Goal: Find specific page/section: Find specific page/section

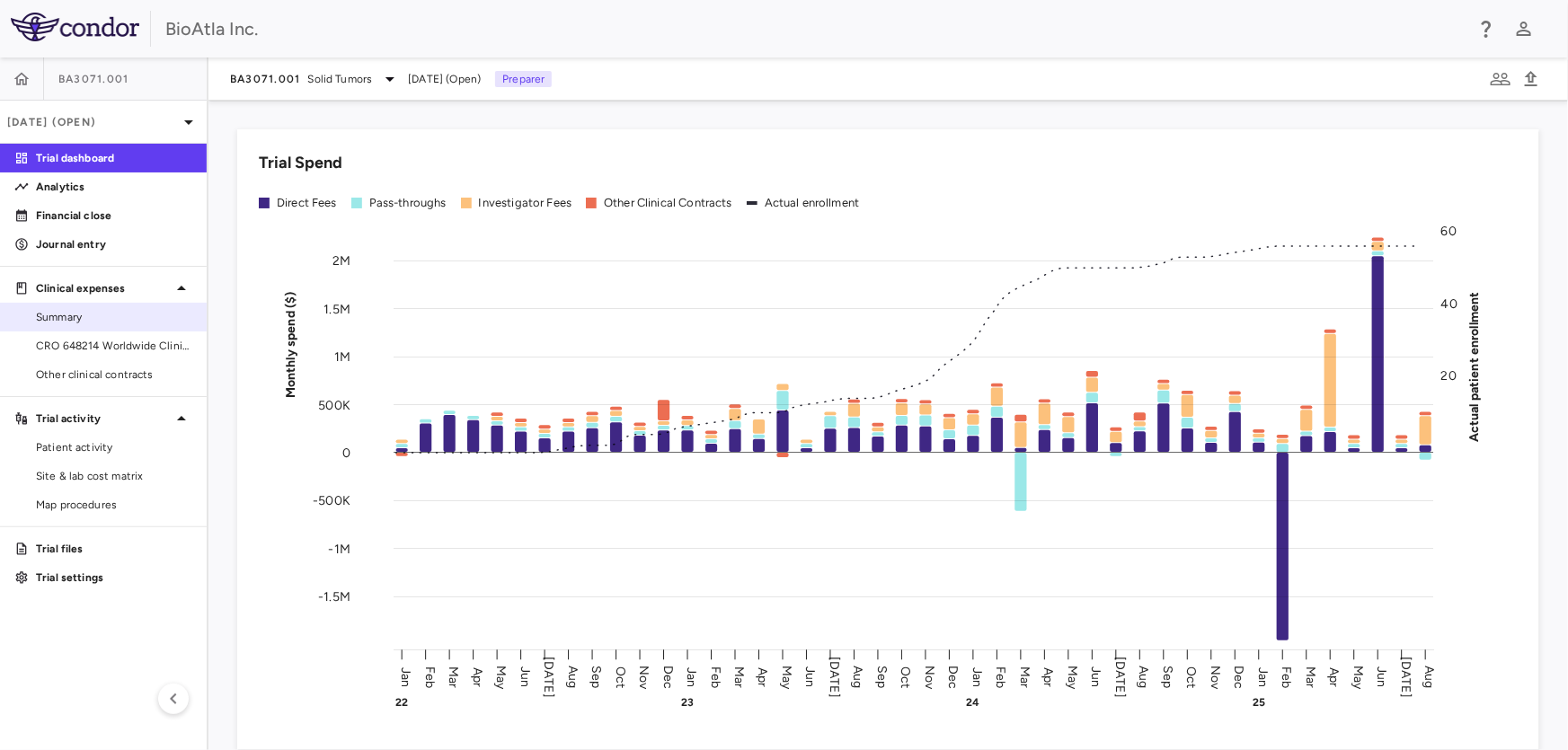
click at [44, 313] on span "Summary" at bounding box center [113, 317] width 156 height 16
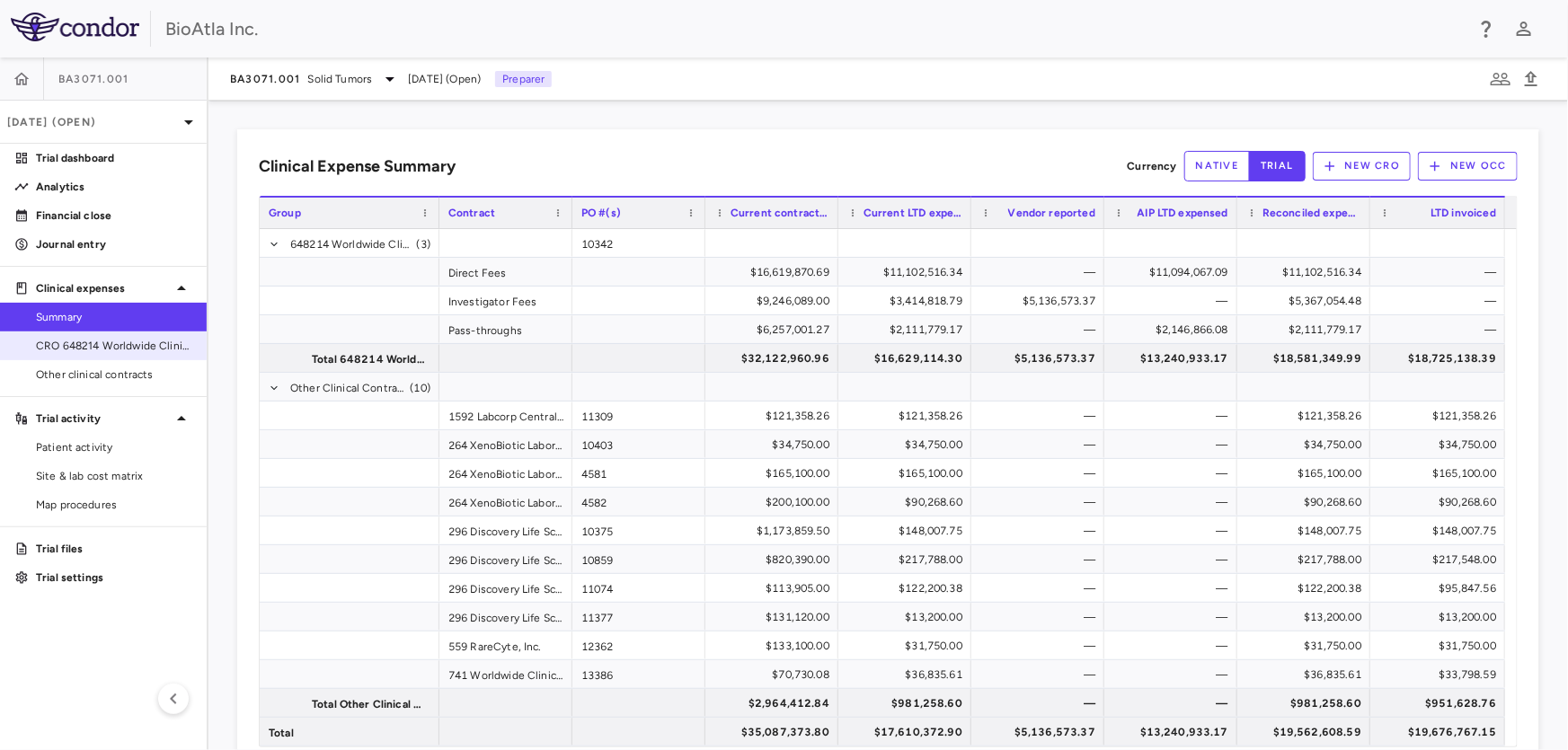
click at [72, 341] on span "CRO 648214 Worldwide Clinical Trials Holdings, Inc." at bounding box center [113, 346] width 156 height 16
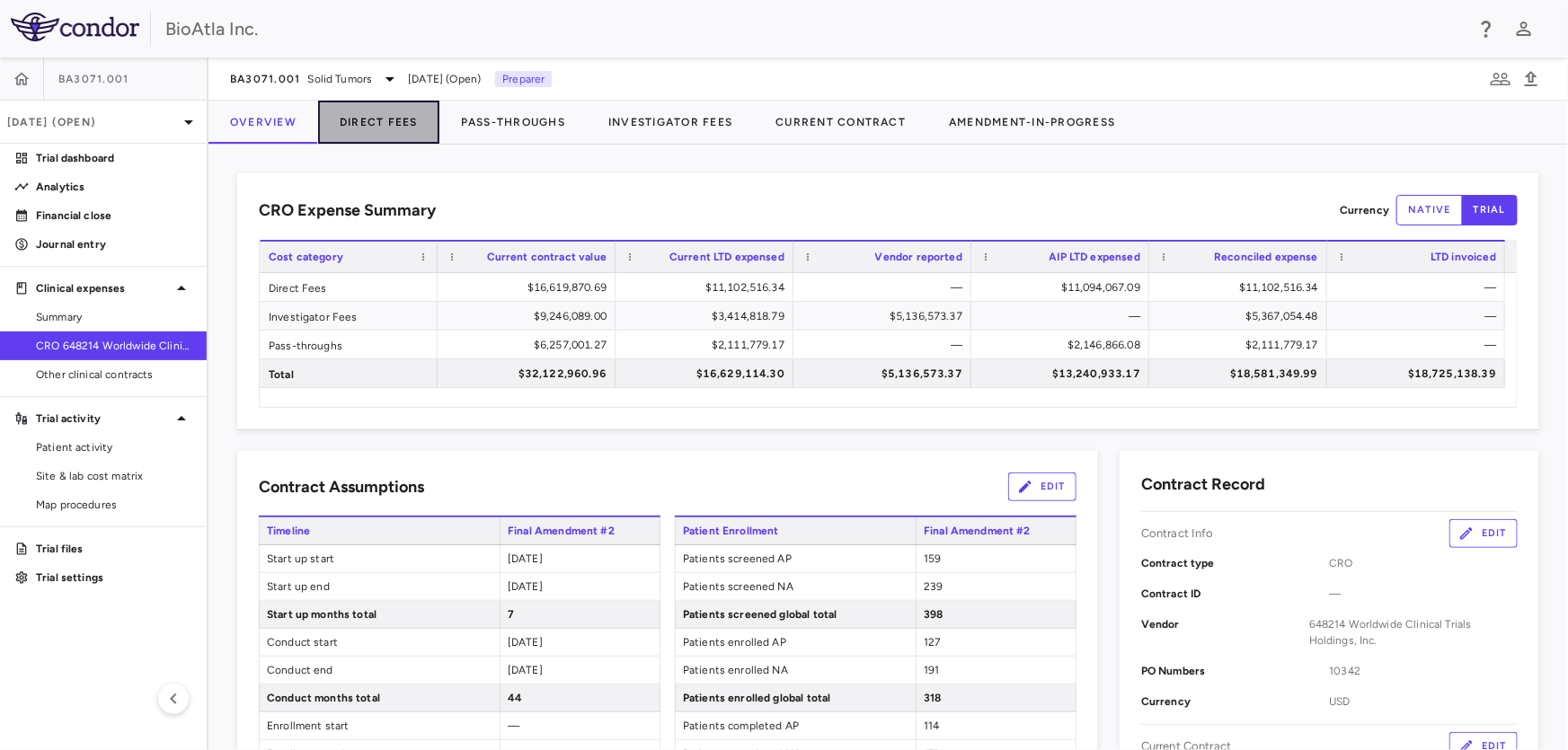
drag, startPoint x: 374, startPoint y: 123, endPoint x: 309, endPoint y: 129, distance: 65.3
click at [373, 123] on button "Direct Fees" at bounding box center [379, 122] width 122 height 43
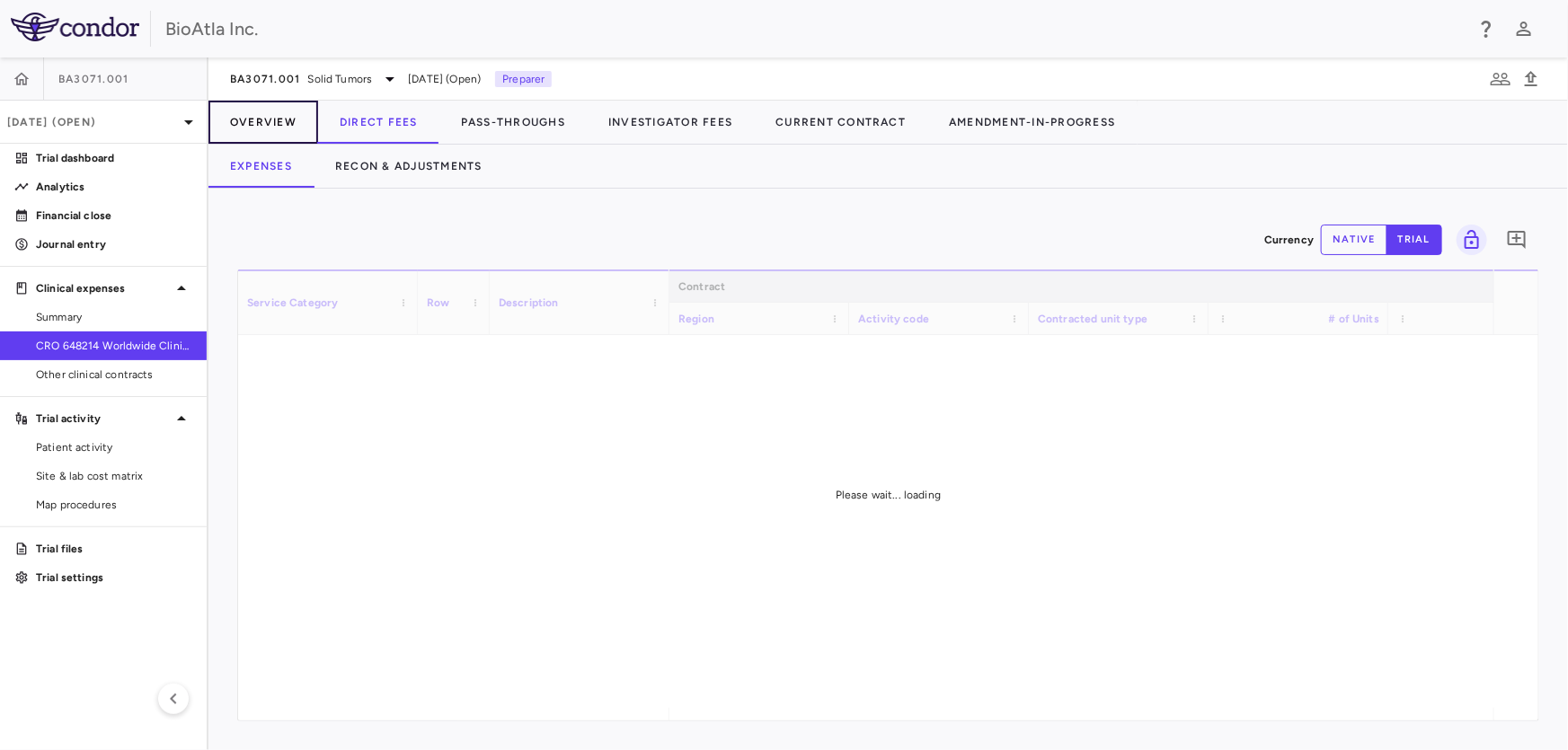
click at [271, 126] on button "Overview" at bounding box center [263, 122] width 110 height 43
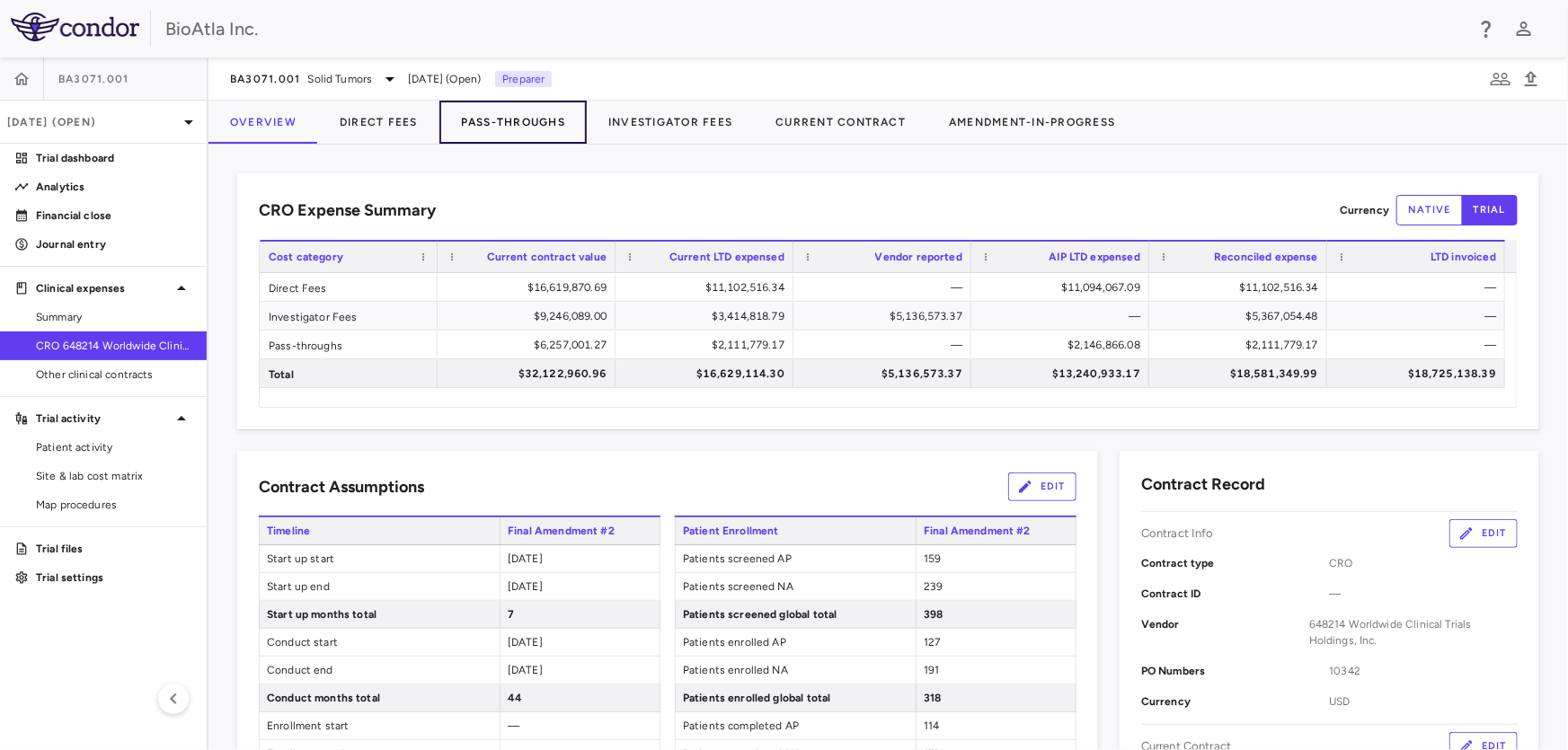
click at [489, 115] on button "Pass-Throughs" at bounding box center [512, 122] width 147 height 43
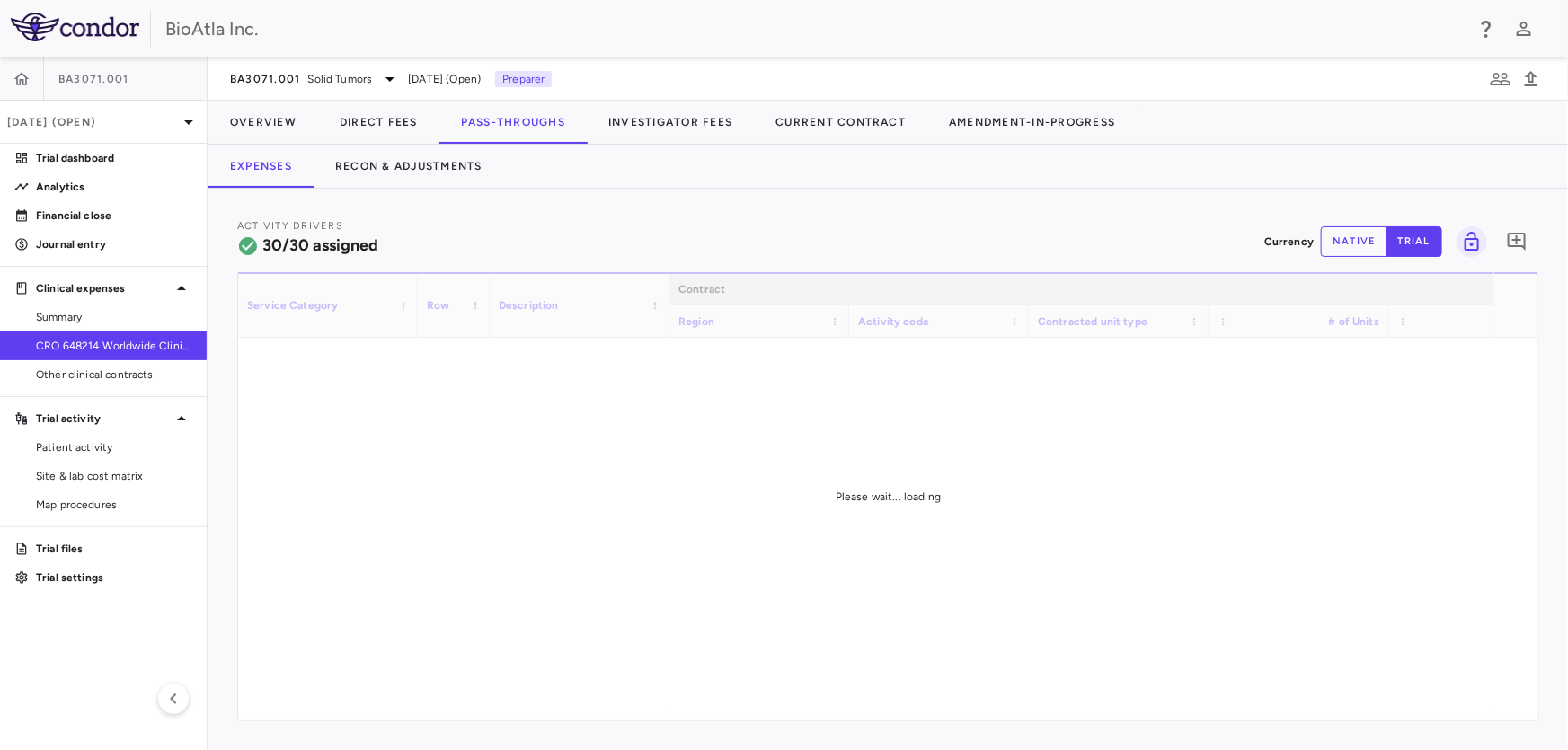
click at [424, 78] on span "[DATE] (Open)" at bounding box center [445, 80] width 73 height 16
